Goal: Check status

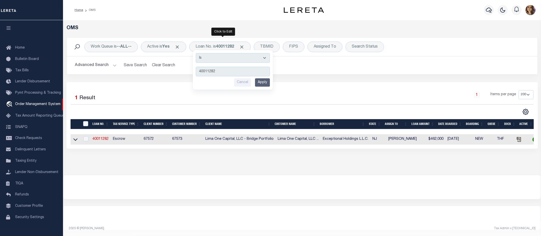
select select "200"
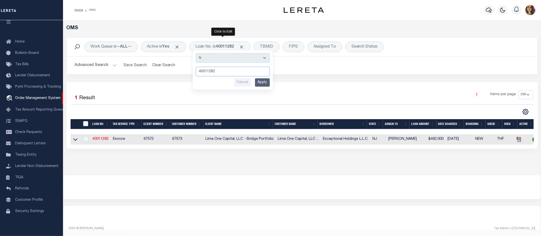
drag, startPoint x: 224, startPoint y: 72, endPoint x: 189, endPoint y: 75, distance: 34.6
click at [189, 75] on div "Work Queue is --ALL-- Active is Yes Loan No. is 40011282 Is Contains 40011282 C…" at bounding box center [302, 59] width 479 height 45
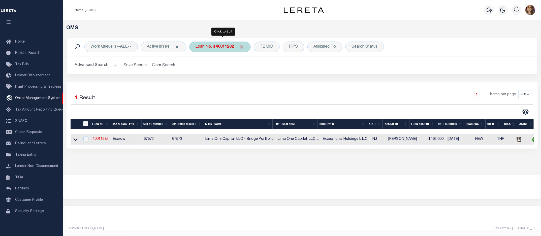
click at [218, 46] on div "Loan No. is 40011282 Is Contains 40011282 Cancel Apply" at bounding box center [219, 47] width 61 height 11
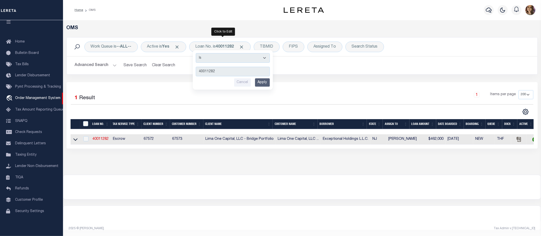
type input "116108"
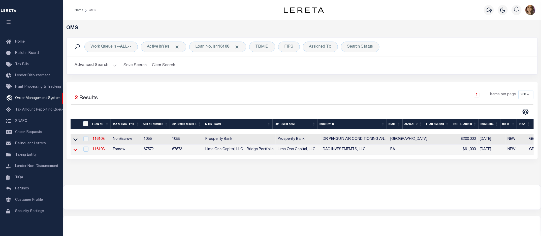
click at [75, 150] on icon at bounding box center [75, 149] width 4 height 5
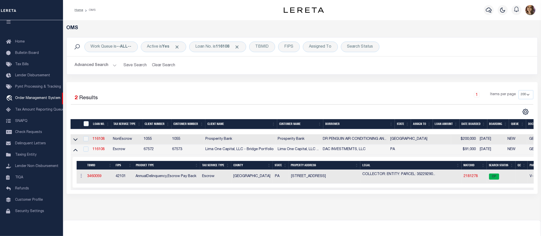
drag, startPoint x: 405, startPoint y: 195, endPoint x: 454, endPoint y: 195, distance: 48.6
click at [454, 194] on div "Selected 2 Results 1 Items per page 10 25 50 100 200" at bounding box center [302, 138] width 471 height 112
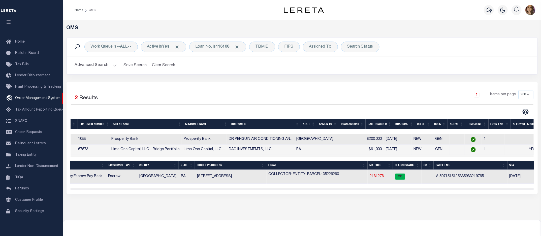
scroll to position [0, 0]
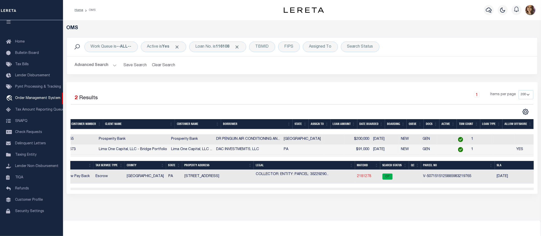
click at [362, 176] on link "2181278" at bounding box center [364, 177] width 14 height 4
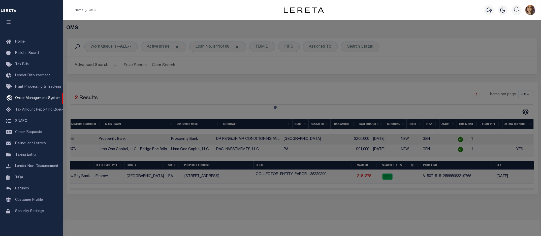
checkbox input "false"
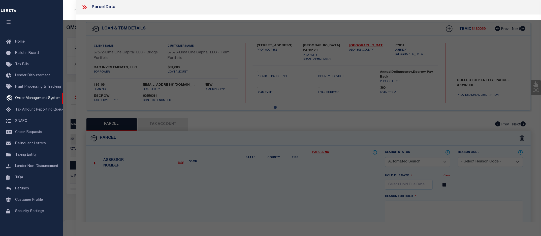
select select "CP"
type input "[STREET_ADDRESS]"
checkbox input "false"
type input "[GEOGRAPHIC_DATA] PA 19120"
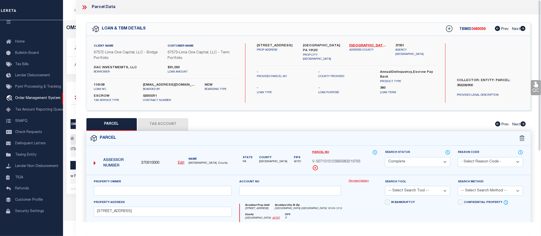
click at [359, 181] on link "Payment History" at bounding box center [362, 181] width 29 height 4
